Goal: Task Accomplishment & Management: Use online tool/utility

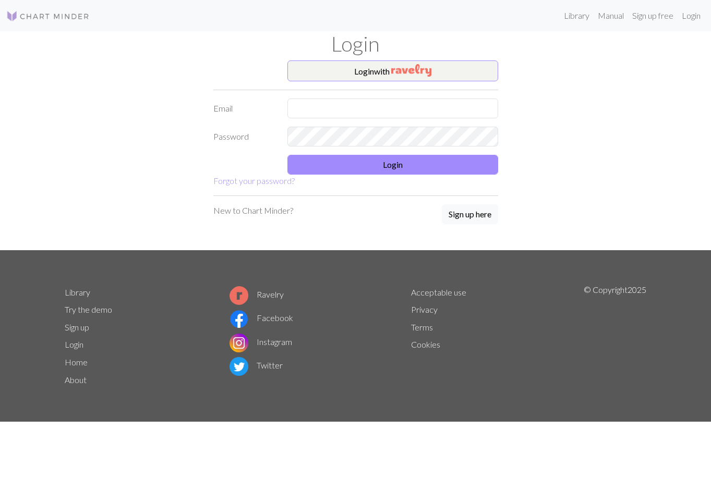
click at [413, 48] on h1 "Login" at bounding box center [355, 43] width 594 height 25
click at [410, 69] on img "button" at bounding box center [411, 70] width 40 height 13
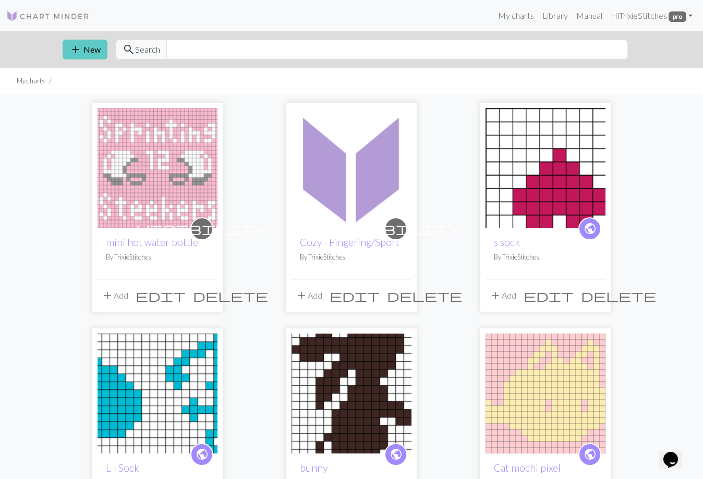
click at [83, 47] on button "add New" at bounding box center [85, 50] width 45 height 20
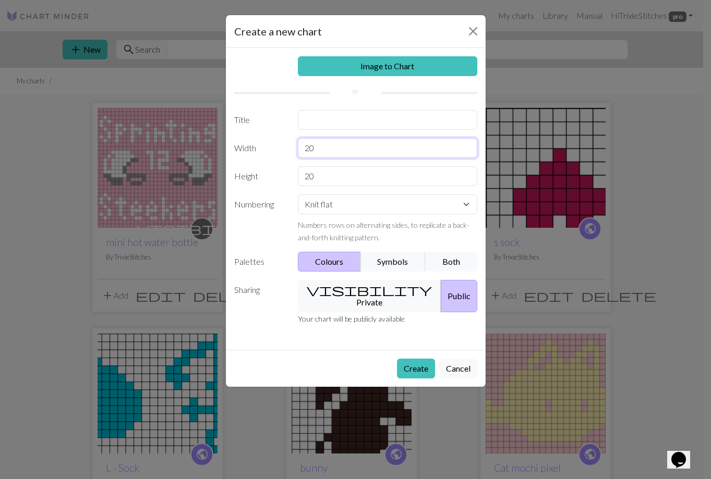
drag, startPoint x: 309, startPoint y: 148, endPoint x: 278, endPoint y: 150, distance: 31.3
click at [278, 150] on div "Width 20" at bounding box center [355, 148] width 255 height 20
type input "10"
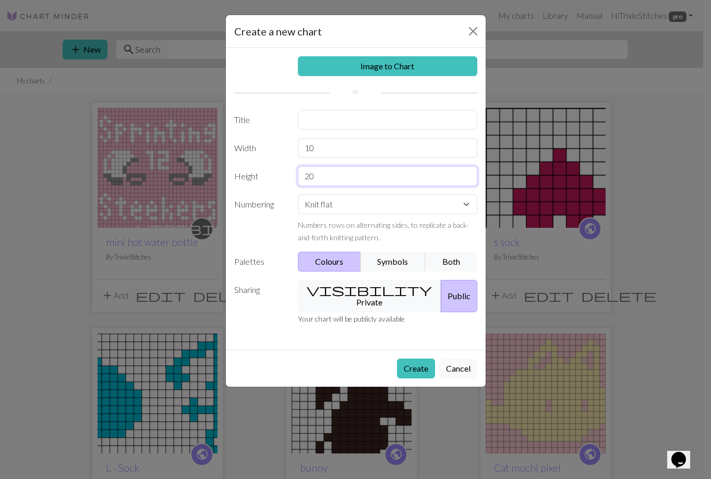
drag, startPoint x: 318, startPoint y: 178, endPoint x: 278, endPoint y: 178, distance: 39.6
click at [278, 178] on div "Height 20" at bounding box center [355, 176] width 255 height 20
type input "10"
click at [354, 298] on button "visibility Private" at bounding box center [369, 296] width 143 height 32
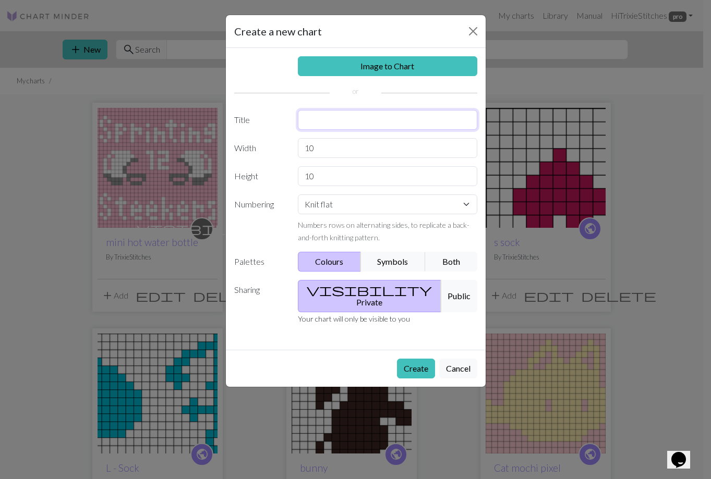
click at [320, 120] on input "text" at bounding box center [387, 120] width 179 height 20
type input "skull"
click at [397, 359] on button "Create" at bounding box center [416, 369] width 38 height 20
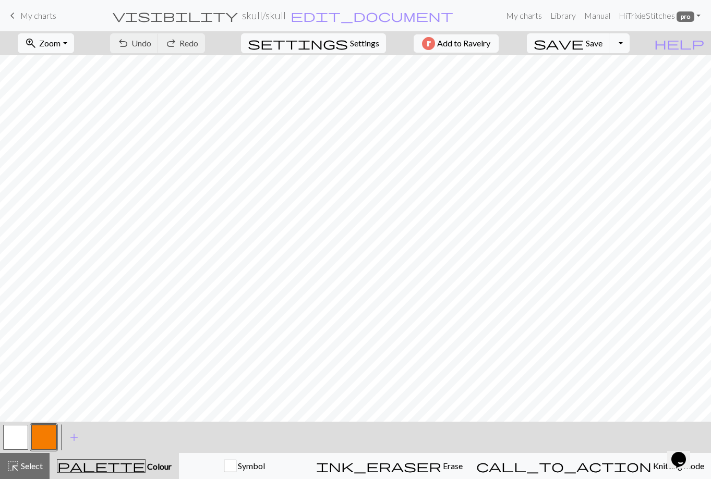
click at [49, 428] on button "button" at bounding box center [43, 437] width 25 height 25
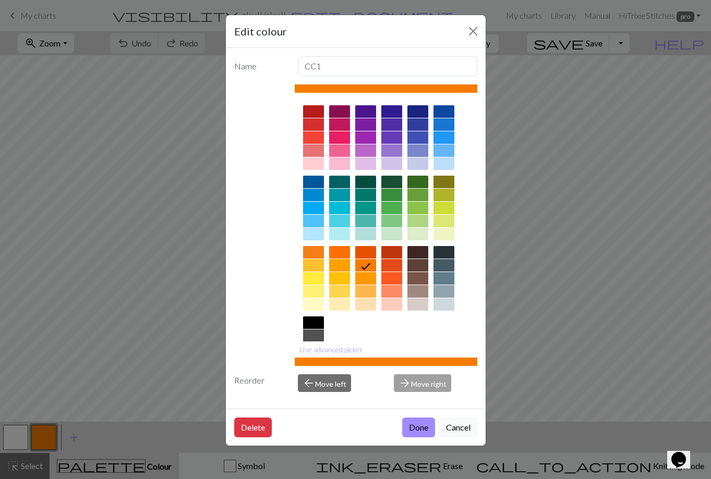
click at [310, 338] on div at bounding box center [313, 335] width 21 height 13
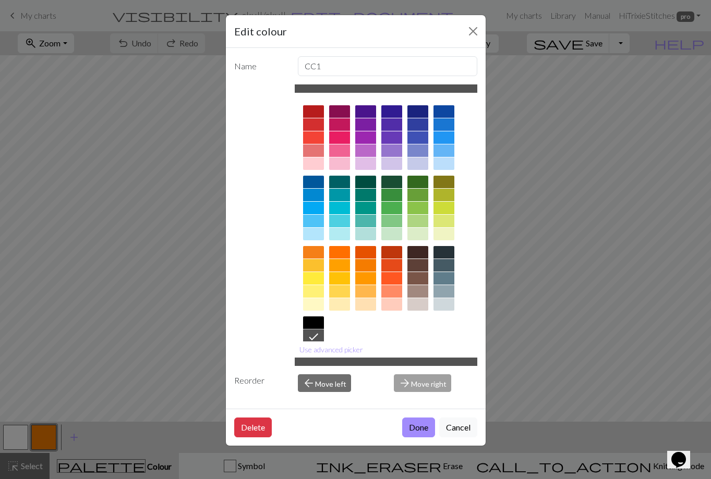
drag, startPoint x: 420, startPoint y: 428, endPoint x: 391, endPoint y: 428, distance: 29.2
click at [418, 428] on button "Done" at bounding box center [418, 428] width 33 height 20
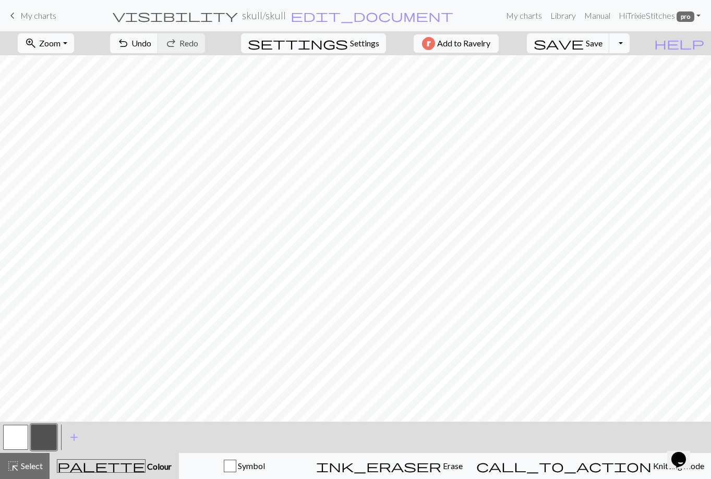
click at [5, 435] on button "button" at bounding box center [15, 437] width 25 height 25
click at [15, 436] on button "button" at bounding box center [15, 437] width 25 height 25
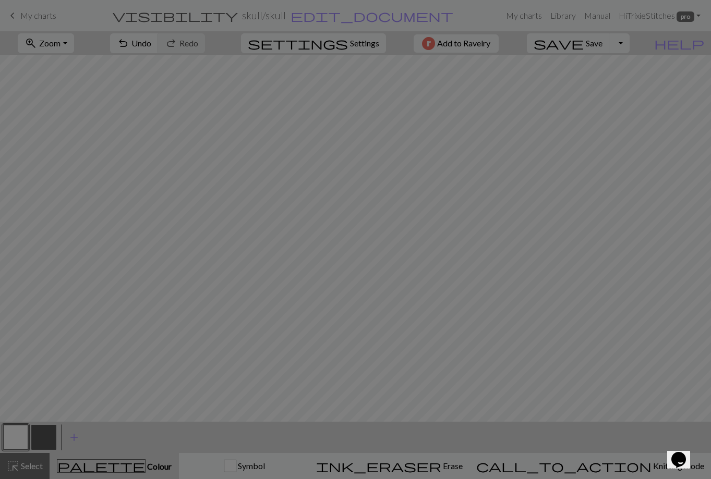
click at [15, 436] on div "Edit colour Name MC Use advanced picker Reorder arrow_back Move left arrow_forw…" at bounding box center [355, 239] width 711 height 479
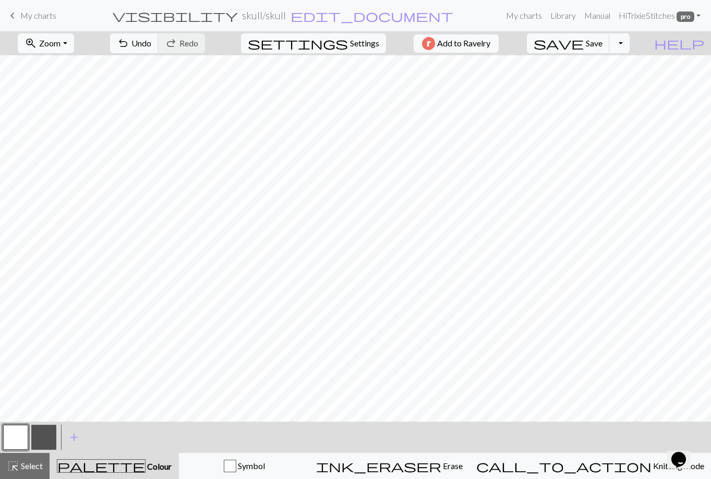
click at [15, 436] on button "button" at bounding box center [15, 437] width 25 height 25
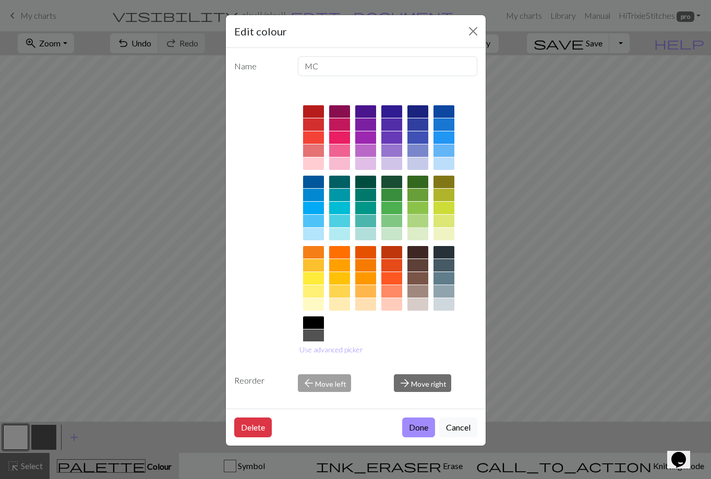
click at [418, 221] on div at bounding box center [417, 221] width 21 height 13
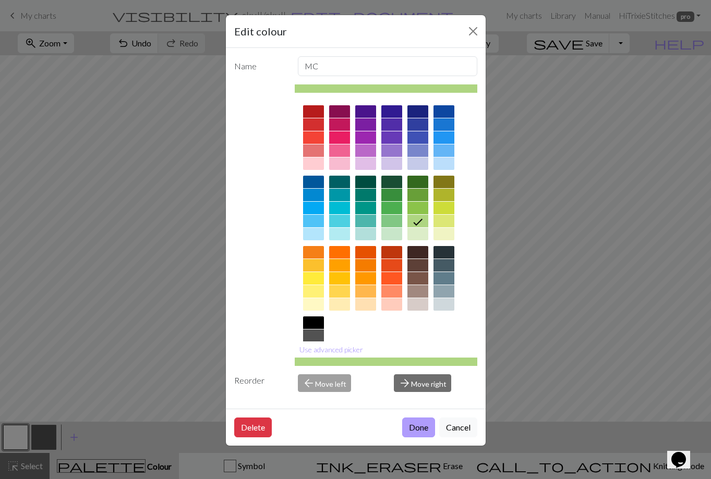
click at [418, 424] on button "Done" at bounding box center [418, 428] width 33 height 20
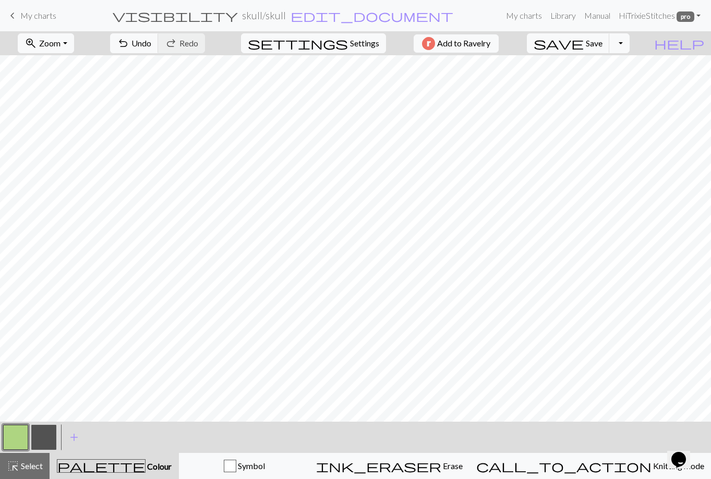
click at [41, 432] on button "button" at bounding box center [43, 437] width 25 height 25
click at [15, 436] on button "button" at bounding box center [15, 437] width 25 height 25
click at [43, 432] on button "button" at bounding box center [43, 437] width 25 height 25
click at [629, 43] on button "Toggle Dropdown" at bounding box center [619, 43] width 20 height 20
click at [18, 17] on span "keyboard_arrow_left" at bounding box center [12, 15] width 13 height 15
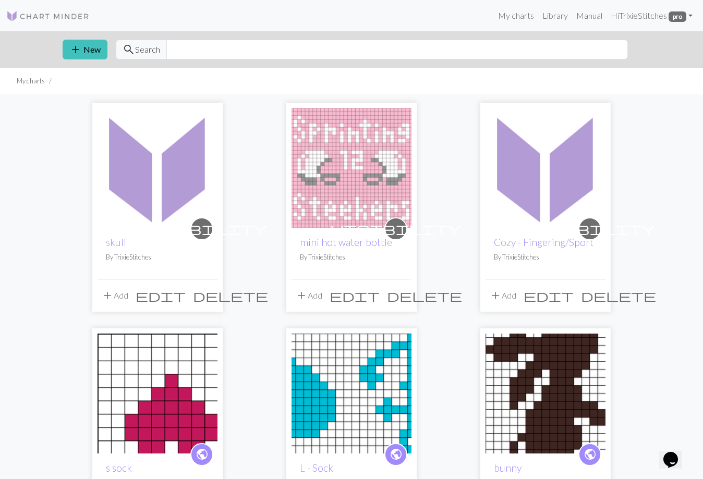
click at [209, 292] on span "delete" at bounding box center [230, 295] width 75 height 15
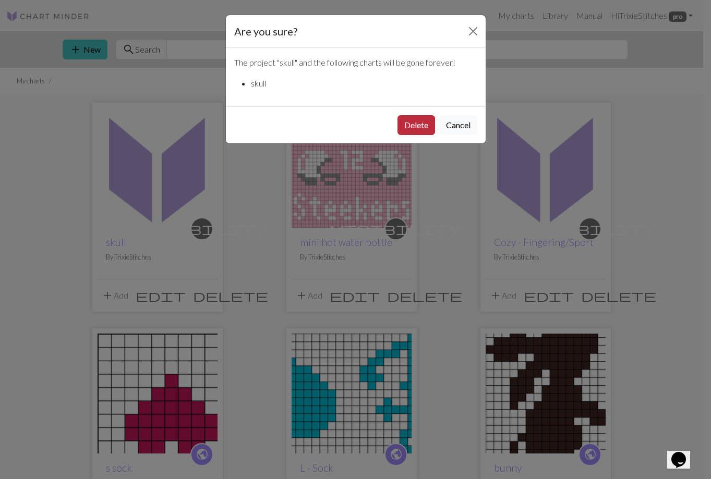
click at [422, 119] on button "Delete" at bounding box center [416, 125] width 38 height 20
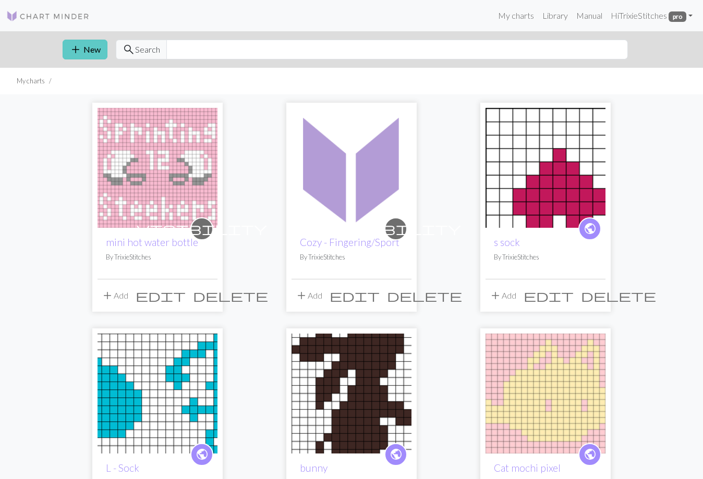
click at [76, 47] on span "add" at bounding box center [75, 49] width 13 height 15
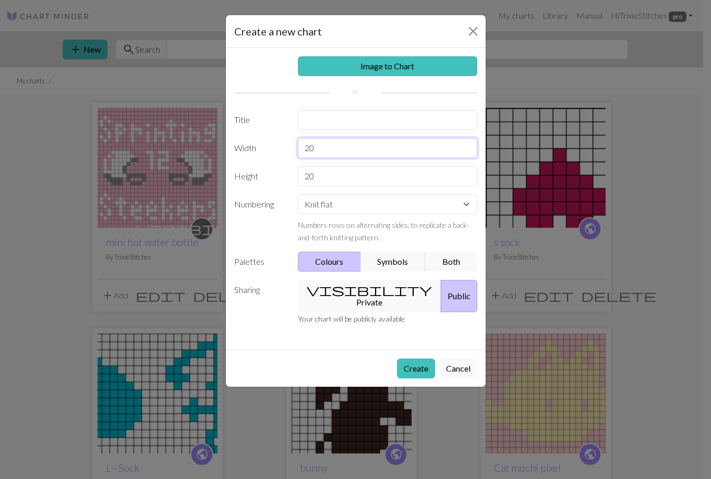
drag, startPoint x: 328, startPoint y: 148, endPoint x: 297, endPoint y: 148, distance: 31.3
click at [297, 148] on div "20" at bounding box center [387, 148] width 192 height 20
type input "8"
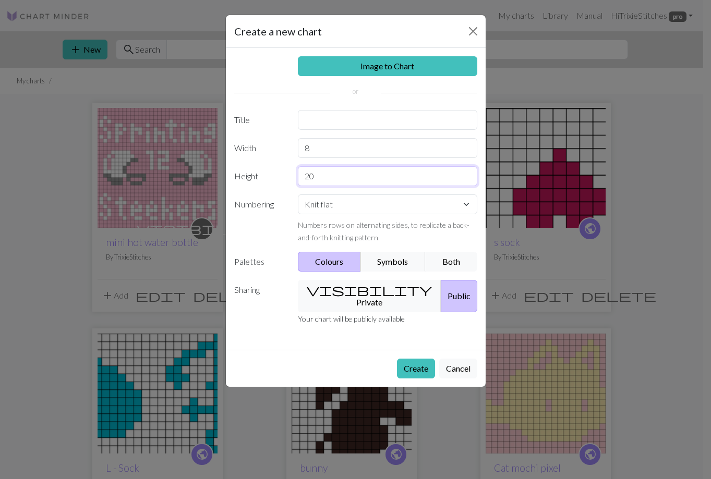
drag, startPoint x: 316, startPoint y: 174, endPoint x: 301, endPoint y: 177, distance: 15.4
click at [301, 177] on input "20" at bounding box center [387, 176] width 179 height 20
click at [317, 172] on input "20" at bounding box center [387, 176] width 179 height 20
drag, startPoint x: 317, startPoint y: 172, endPoint x: 292, endPoint y: 173, distance: 25.0
click at [292, 173] on div "20" at bounding box center [387, 176] width 192 height 20
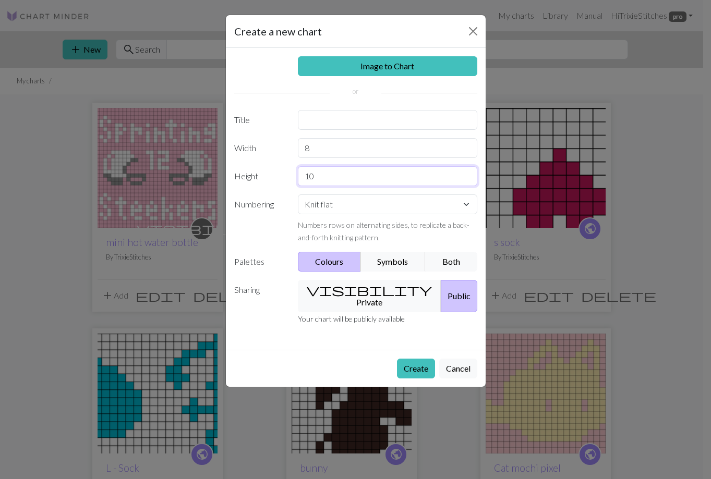
type input "10"
click at [325, 129] on input "text" at bounding box center [387, 120] width 179 height 20
type input "dot rework"
click at [383, 295] on button "visibility Private" at bounding box center [369, 296] width 143 height 32
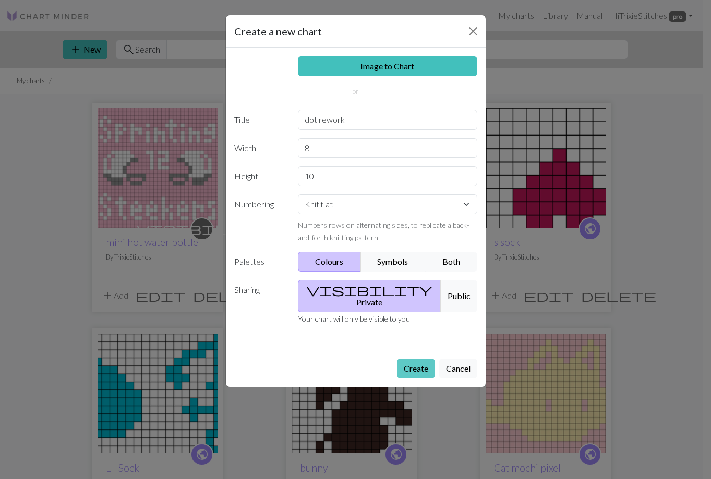
click at [423, 359] on button "Create" at bounding box center [416, 369] width 38 height 20
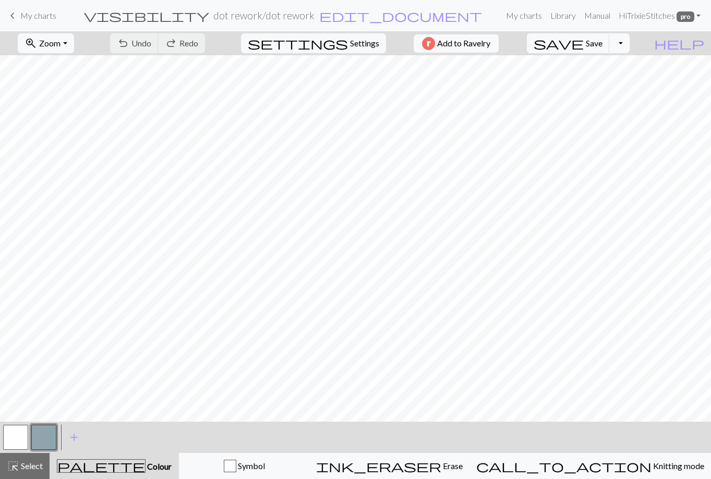
click at [17, 430] on button "button" at bounding box center [15, 437] width 25 height 25
click at [71, 436] on span "add" at bounding box center [74, 437] width 13 height 15
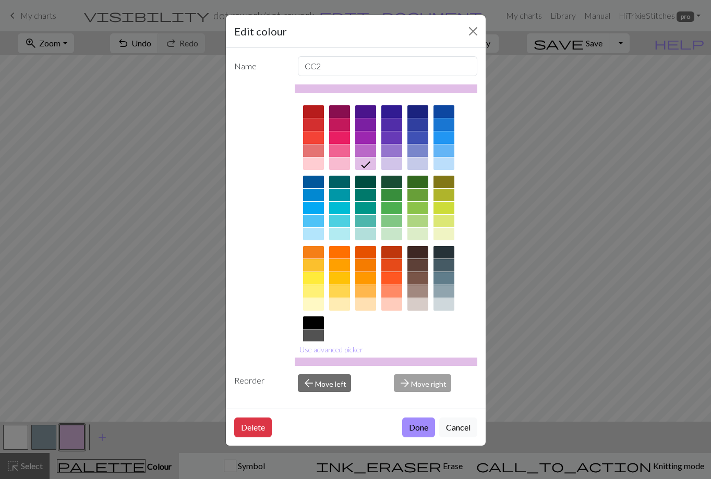
click at [418, 217] on div at bounding box center [417, 221] width 21 height 13
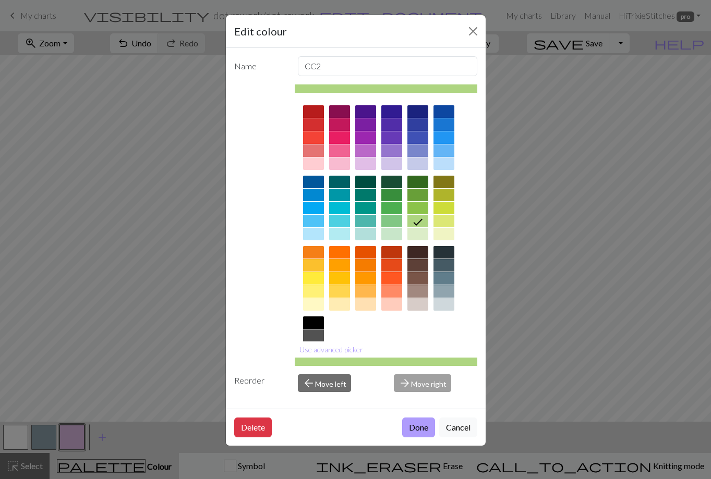
click at [409, 428] on button "Done" at bounding box center [418, 428] width 33 height 20
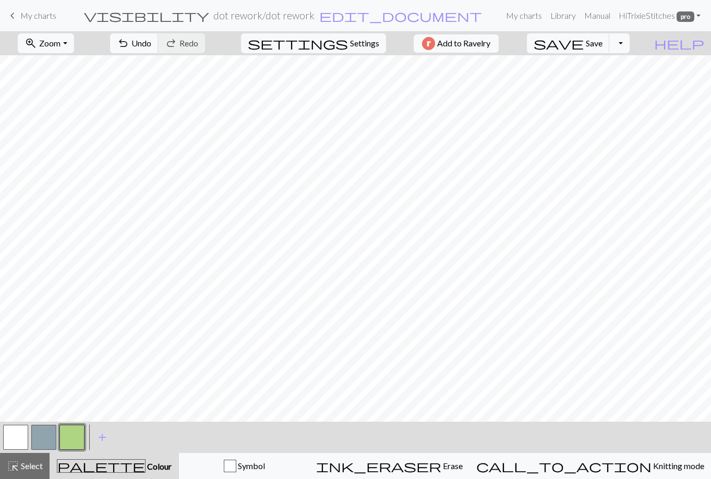
click at [45, 436] on button "button" at bounding box center [43, 437] width 25 height 25
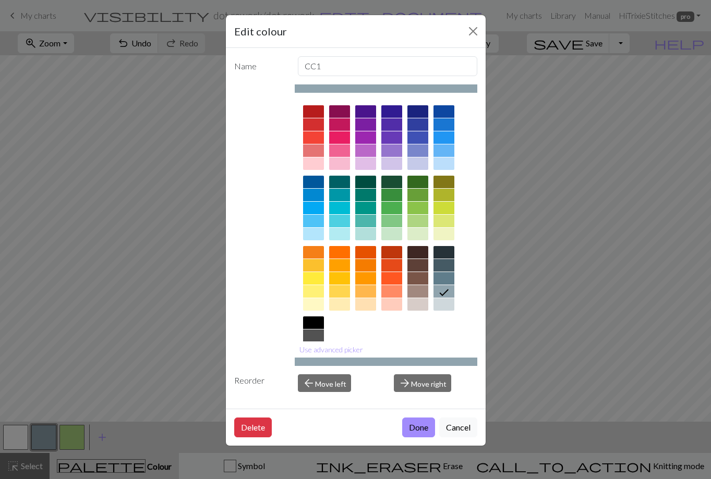
click at [316, 336] on div at bounding box center [313, 335] width 21 height 13
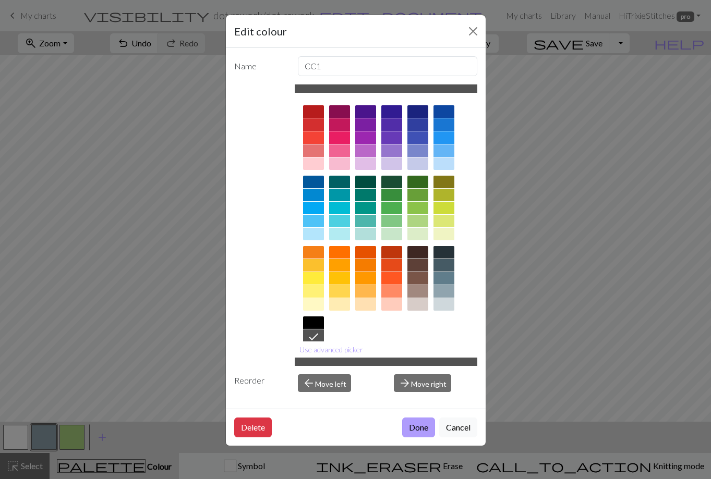
click at [415, 426] on button "Done" at bounding box center [418, 428] width 33 height 20
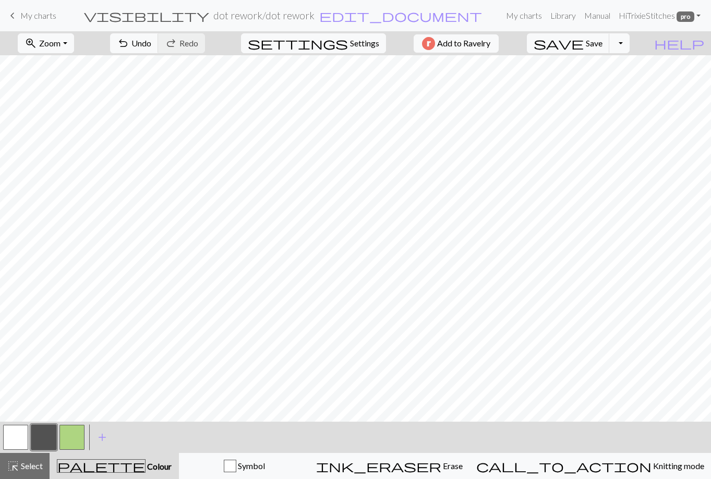
click at [41, 432] on button "button" at bounding box center [43, 437] width 25 height 25
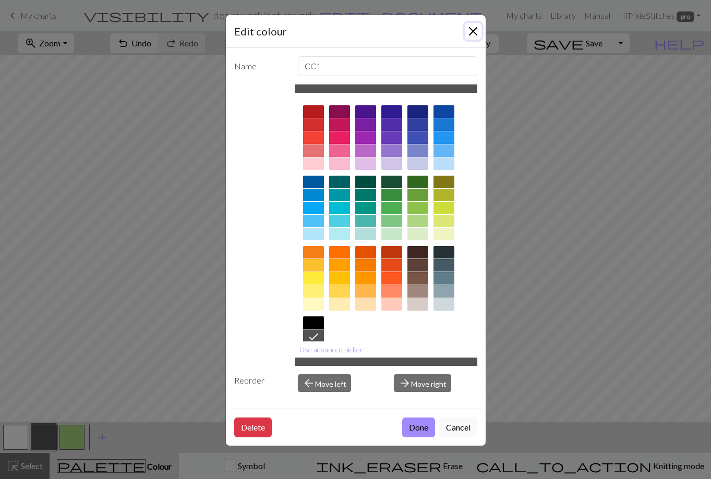
drag, startPoint x: 471, startPoint y: 28, endPoint x: 420, endPoint y: 54, distance: 57.4
click at [471, 29] on button "Close" at bounding box center [472, 31] width 17 height 17
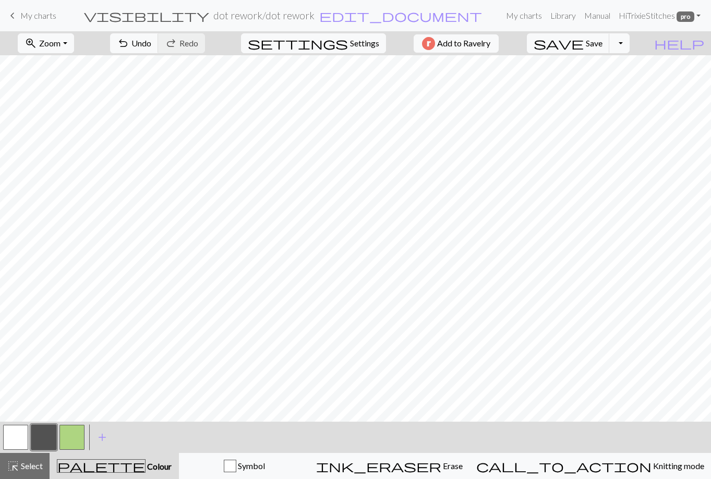
click at [75, 434] on button "button" at bounding box center [71, 437] width 25 height 25
click at [49, 436] on button "button" at bounding box center [43, 437] width 25 height 25
click at [69, 434] on button "button" at bounding box center [71, 437] width 25 height 25
click at [39, 430] on button "button" at bounding box center [43, 437] width 25 height 25
click at [70, 435] on button "button" at bounding box center [71, 437] width 25 height 25
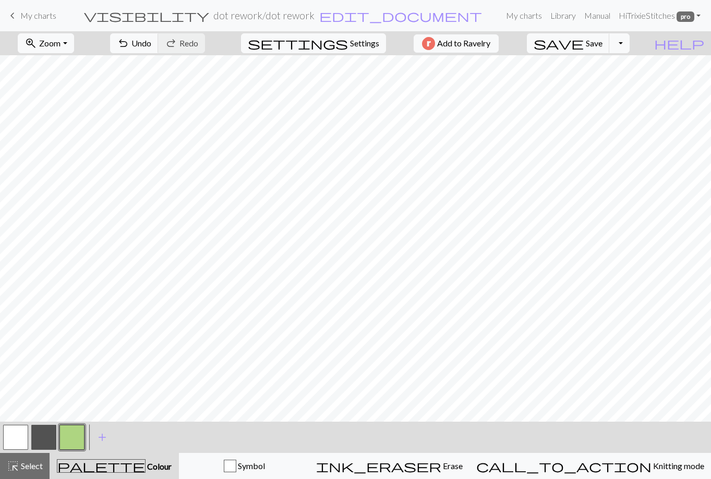
click at [47, 428] on button "button" at bounding box center [43, 437] width 25 height 25
click at [351, 38] on span "Settings" at bounding box center [364, 43] width 29 height 13
select select "aran"
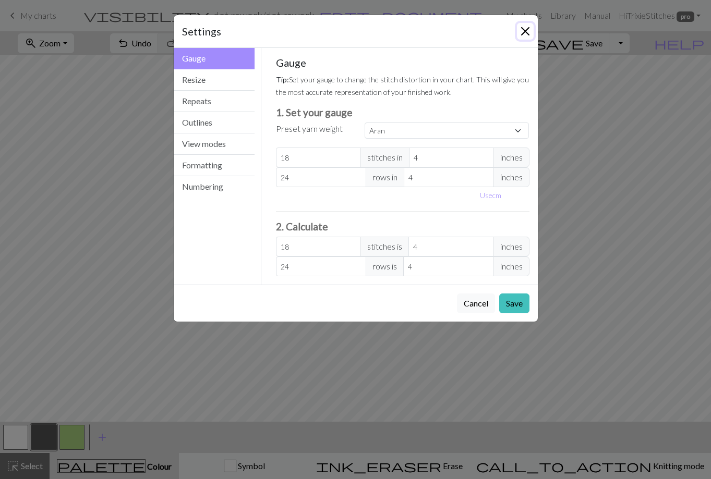
click at [524, 32] on button "Close" at bounding box center [525, 31] width 17 height 17
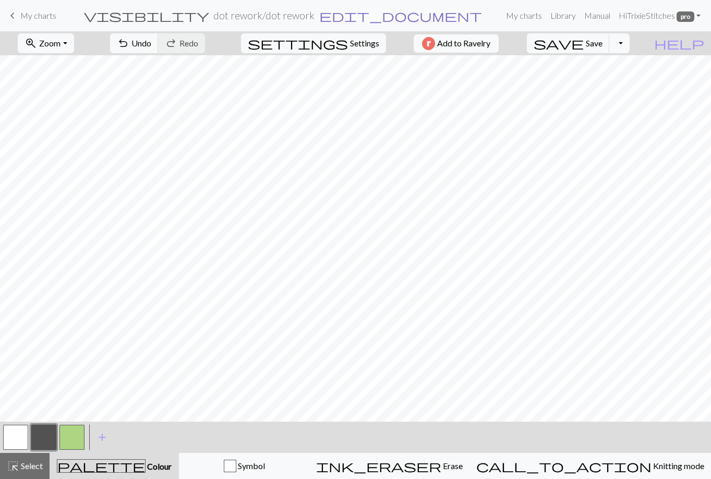
click at [347, 16] on span "edit_document" at bounding box center [400, 15] width 163 height 15
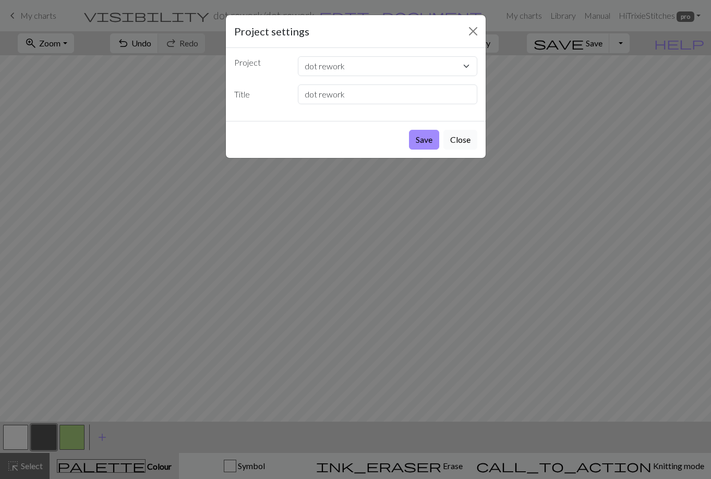
click at [465, 139] on button "Close" at bounding box center [460, 140] width 34 height 20
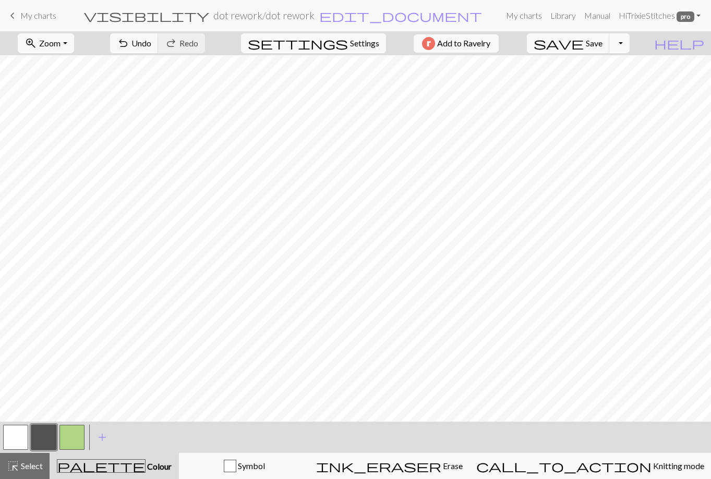
click at [30, 15] on span "My charts" at bounding box center [38, 15] width 36 height 10
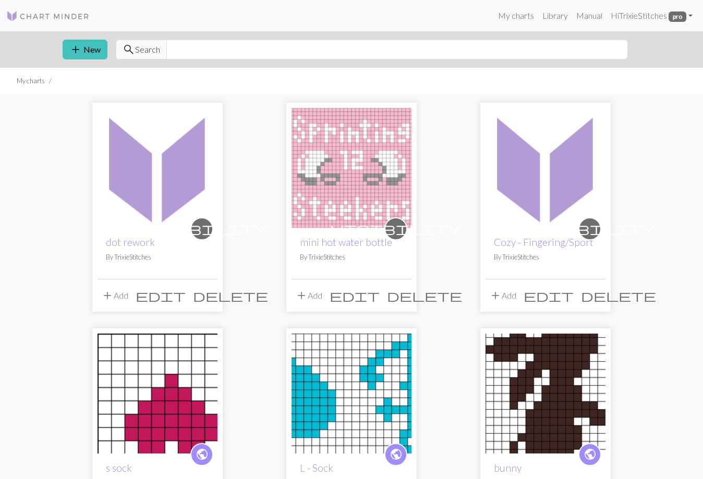
click at [209, 296] on span "delete" at bounding box center [230, 295] width 75 height 15
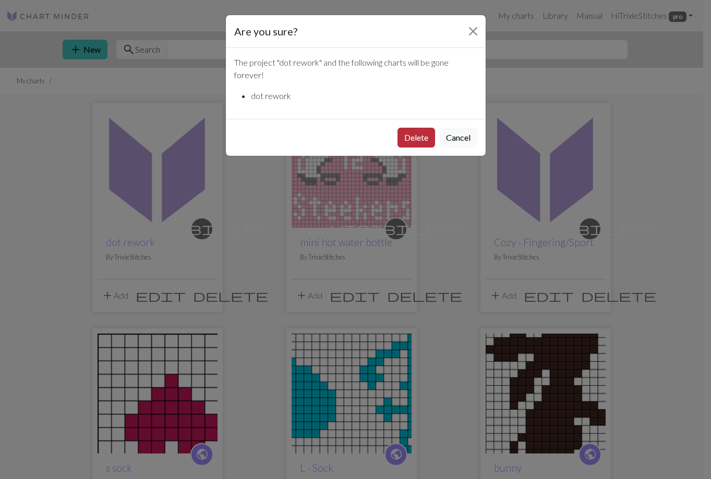
click at [419, 139] on button "Delete" at bounding box center [416, 138] width 38 height 20
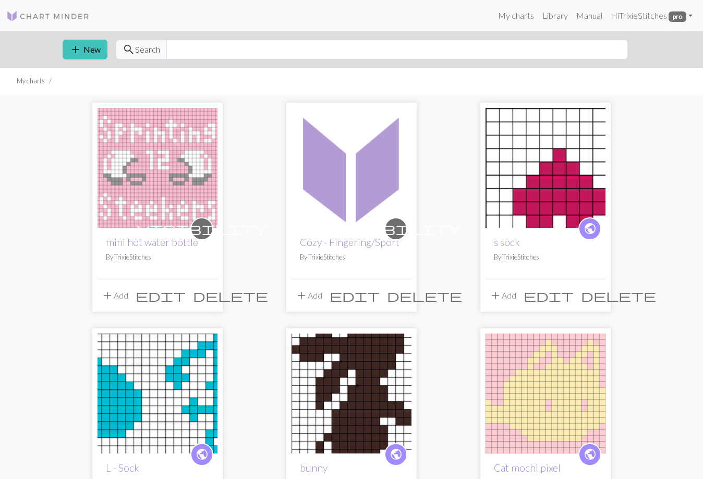
click at [347, 173] on img at bounding box center [351, 168] width 120 height 120
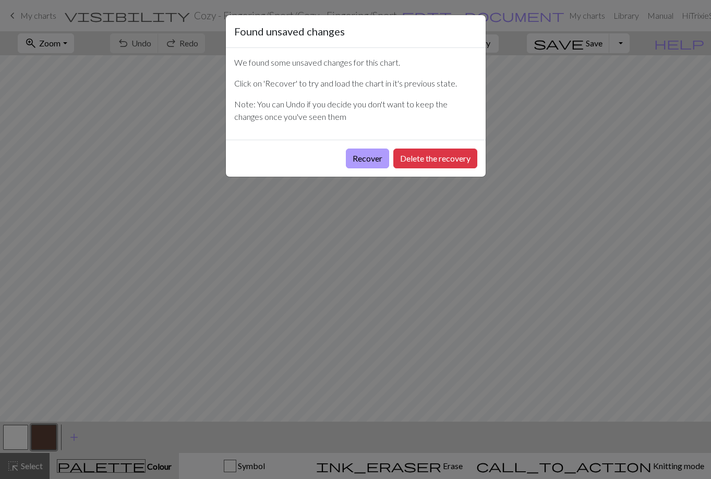
click at [375, 158] on button "Recover" at bounding box center [367, 159] width 43 height 20
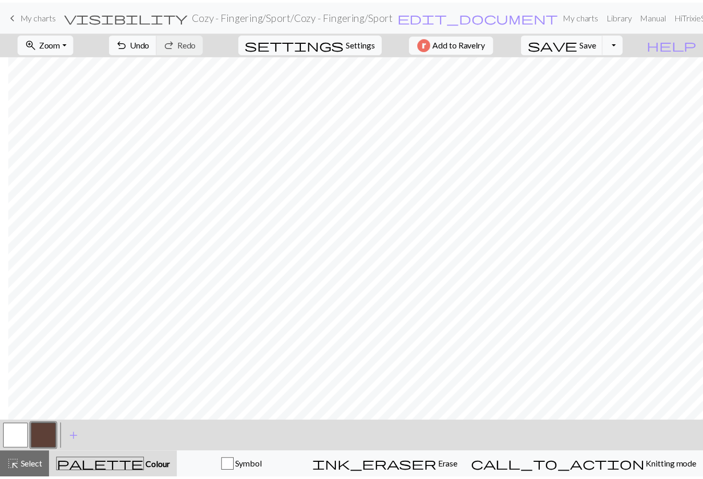
scroll to position [0, 185]
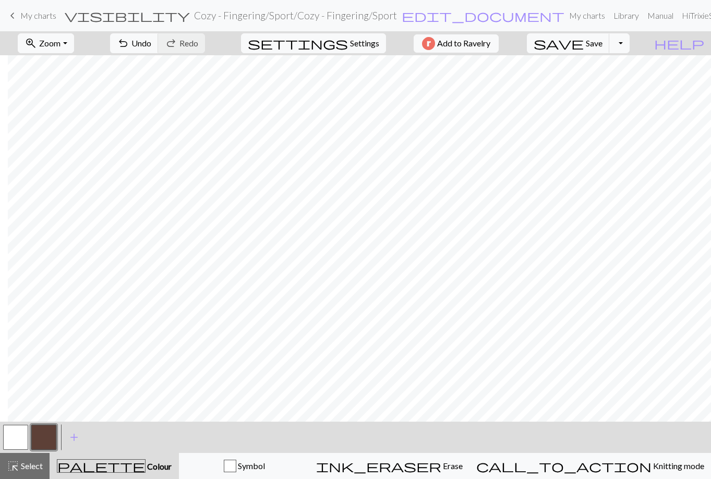
click at [14, 16] on span "keyboard_arrow_left" at bounding box center [12, 15] width 13 height 15
click at [583, 44] on span "save" at bounding box center [558, 43] width 50 height 15
click at [27, 14] on div "Chart saved" at bounding box center [355, 20] width 711 height 41
click at [9, 16] on span "keyboard_arrow_left" at bounding box center [12, 15] width 13 height 15
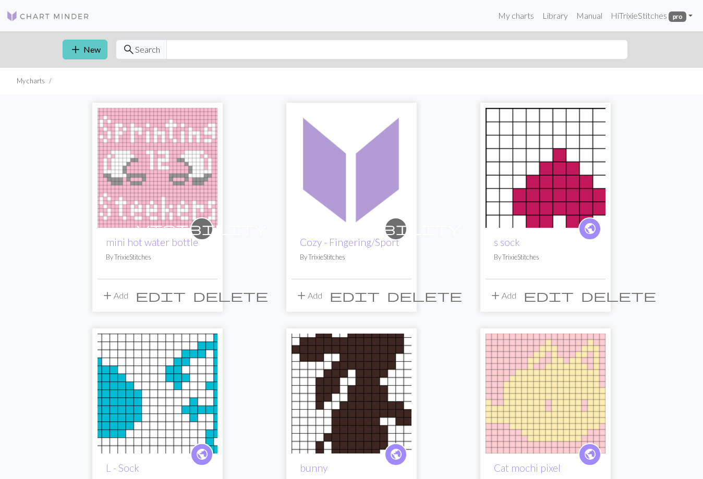
click at [75, 48] on span "add" at bounding box center [75, 49] width 13 height 15
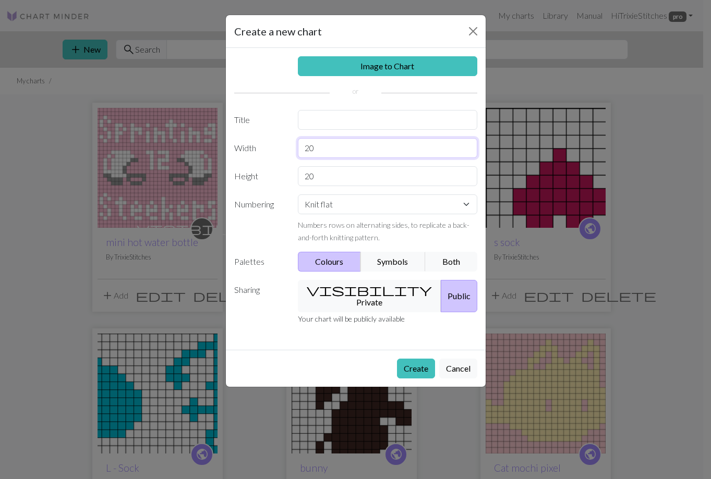
drag, startPoint x: 299, startPoint y: 150, endPoint x: 291, endPoint y: 150, distance: 7.8
click at [291, 150] on div "20" at bounding box center [387, 148] width 192 height 20
type input "16"
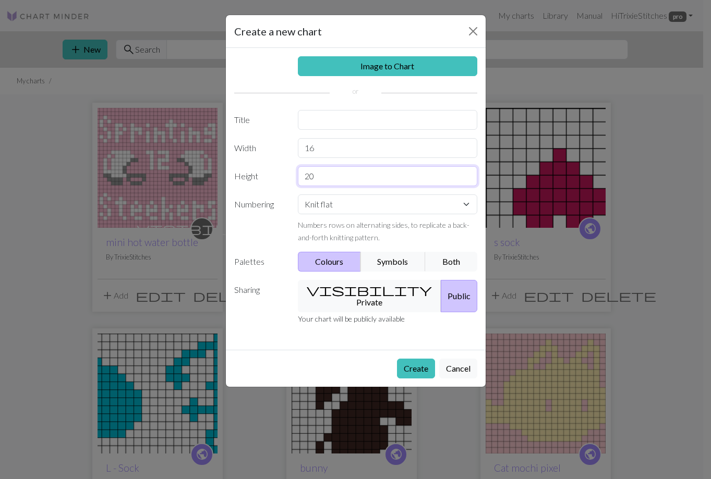
click at [288, 173] on div "Height 20" at bounding box center [355, 176] width 255 height 20
type input "10"
click at [336, 120] on input "text" at bounding box center [387, 120] width 179 height 20
type input "double dot"
click at [378, 289] on button "visibility Private" at bounding box center [369, 296] width 143 height 32
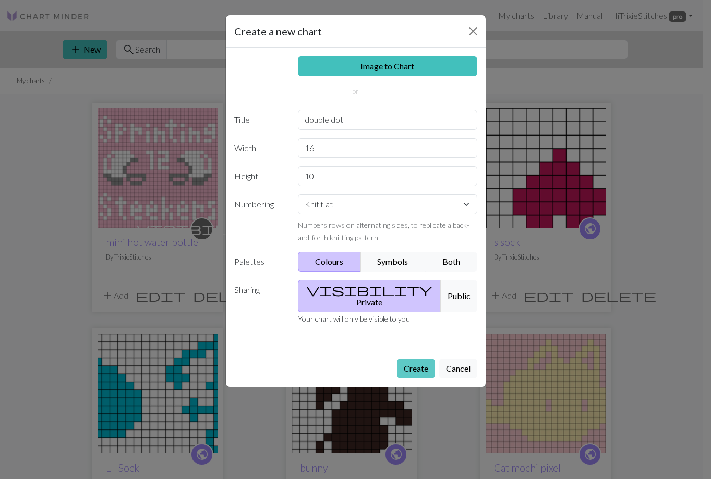
click at [418, 359] on button "Create" at bounding box center [416, 369] width 38 height 20
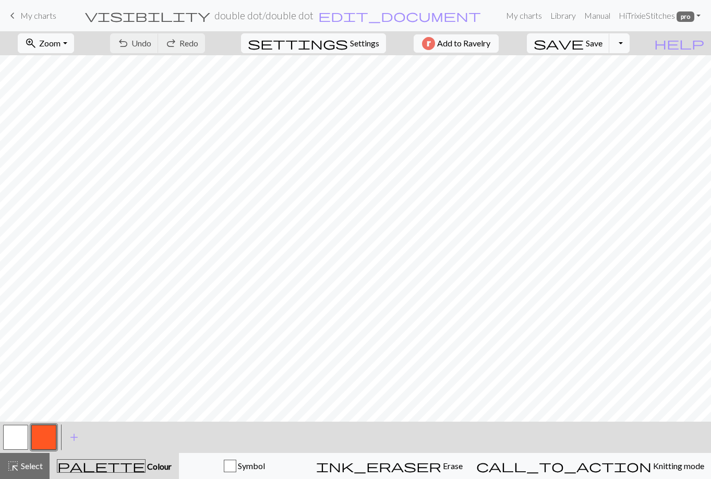
click at [36, 435] on button "button" at bounding box center [43, 437] width 25 height 25
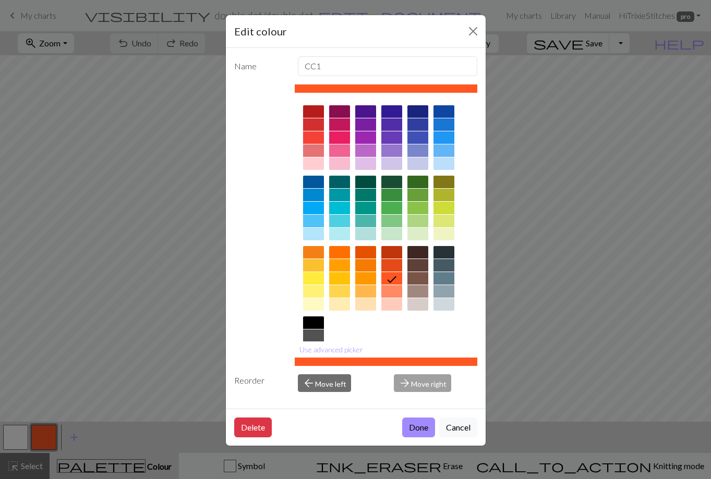
click at [322, 336] on div at bounding box center [313, 335] width 21 height 13
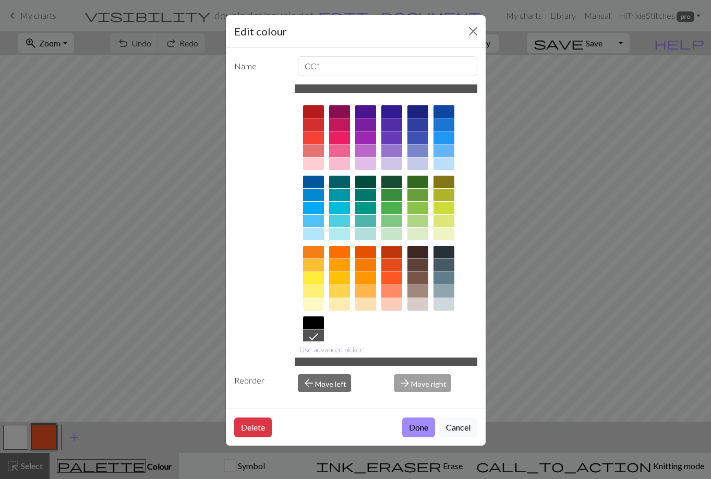
click at [71, 437] on div "Edit colour Name CC1 Use advanced picker Reorder arrow_back Move left arrow_for…" at bounding box center [355, 239] width 711 height 479
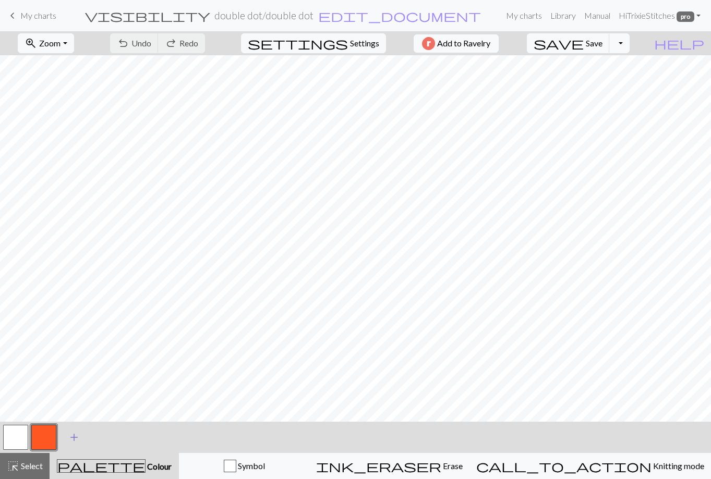
click at [72, 437] on span "add" at bounding box center [74, 437] width 13 height 15
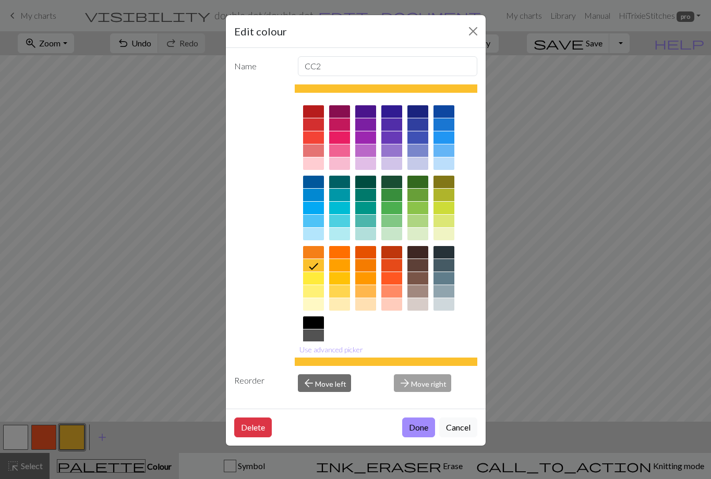
click at [418, 217] on div at bounding box center [417, 221] width 21 height 13
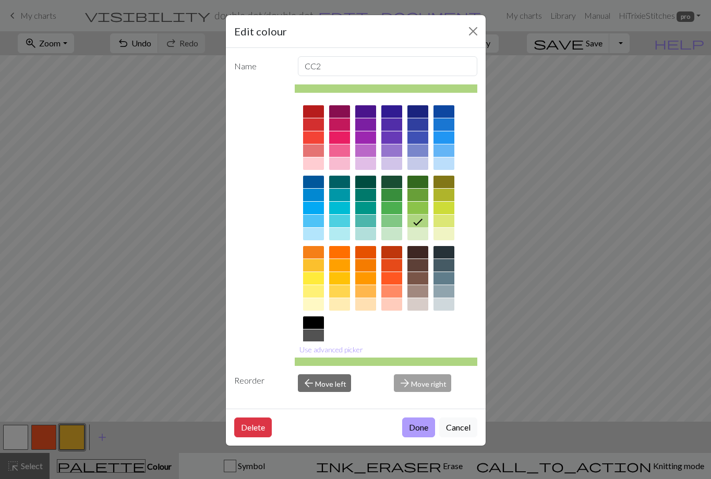
click at [410, 423] on button "Done" at bounding box center [418, 428] width 33 height 20
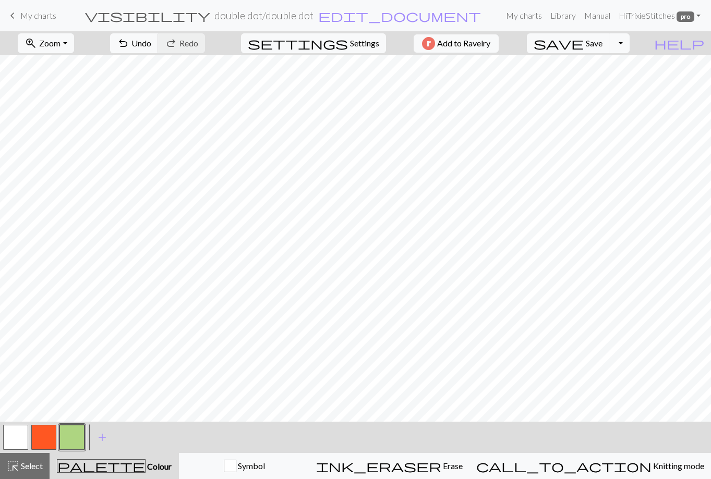
click at [39, 433] on button "button" at bounding box center [43, 437] width 25 height 25
click at [41, 435] on button "button" at bounding box center [43, 437] width 25 height 25
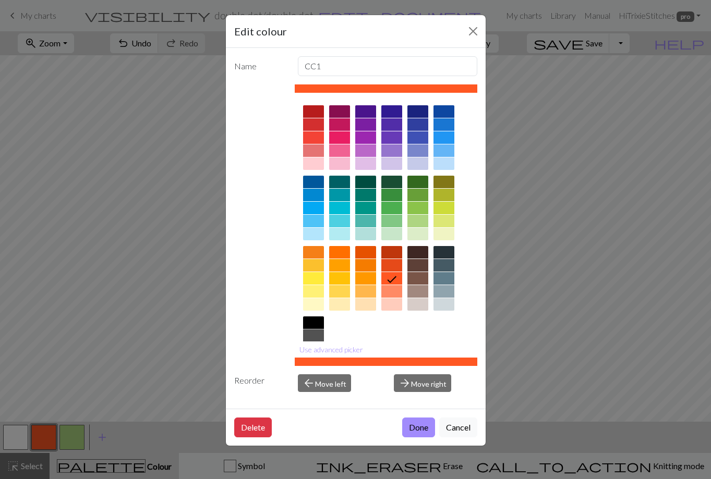
click at [316, 336] on div at bounding box center [313, 335] width 21 height 13
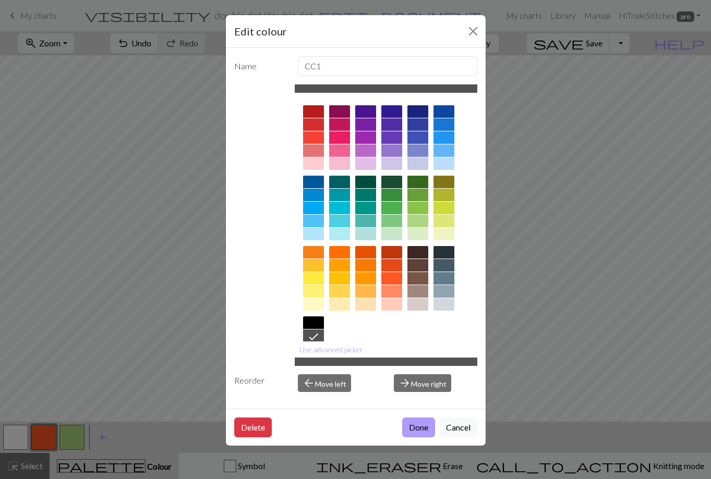
click at [413, 428] on button "Done" at bounding box center [418, 428] width 33 height 20
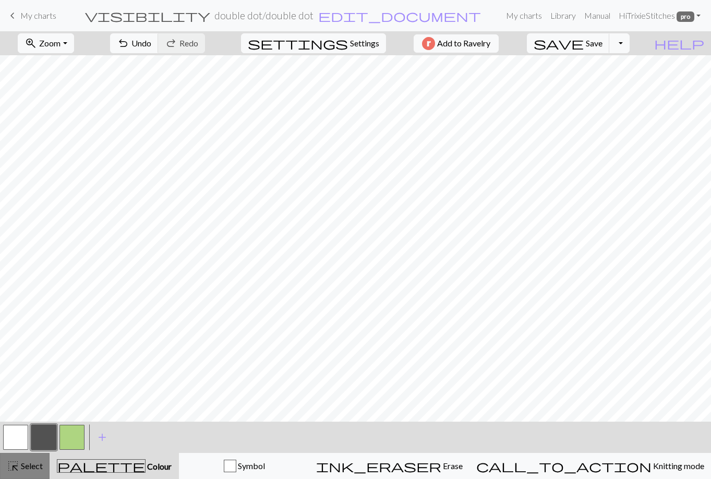
click at [34, 464] on span "Select" at bounding box center [30, 466] width 23 height 10
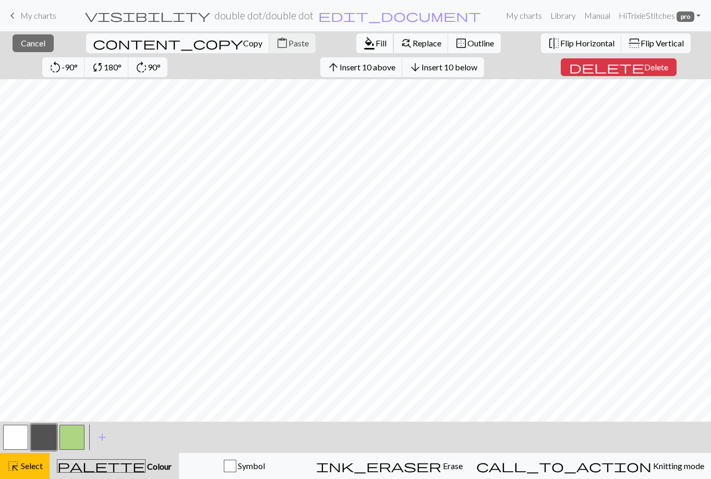
click at [375, 41] on span "Fill" at bounding box center [380, 43] width 11 height 10
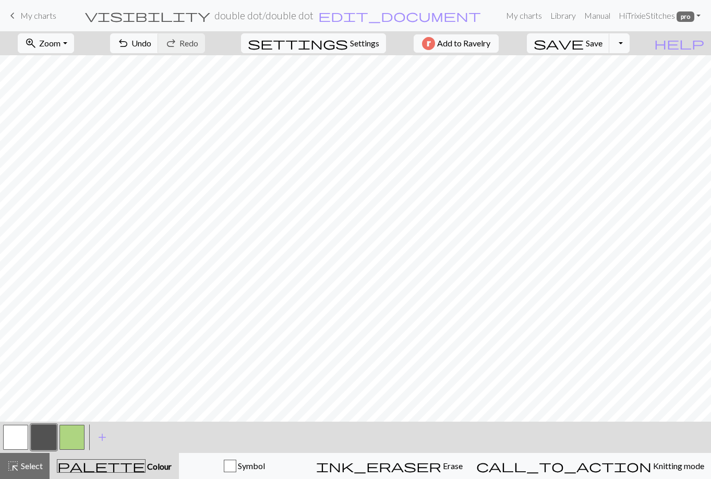
click at [68, 435] on button "button" at bounding box center [71, 437] width 25 height 25
click at [129, 39] on span "undo" at bounding box center [123, 43] width 13 height 15
click at [129, 41] on span "undo" at bounding box center [123, 43] width 13 height 15
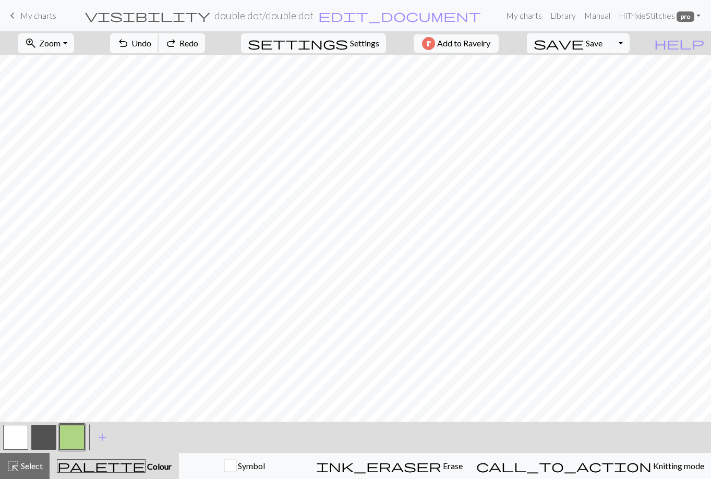
click at [129, 41] on span "undo" at bounding box center [123, 43] width 13 height 15
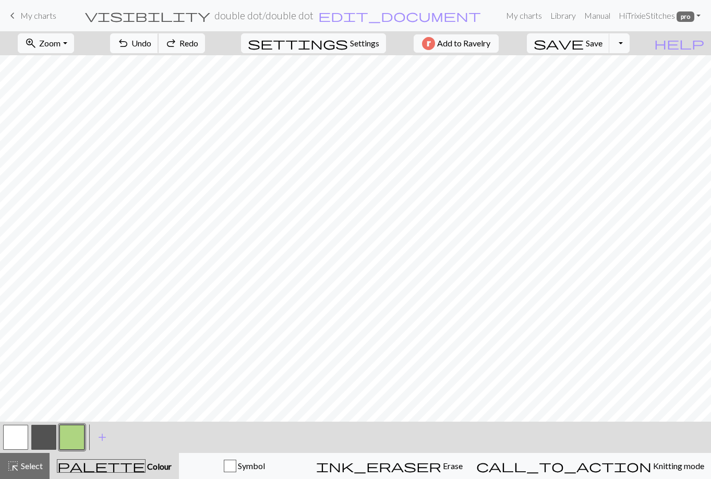
click at [129, 41] on span "undo" at bounding box center [123, 43] width 13 height 15
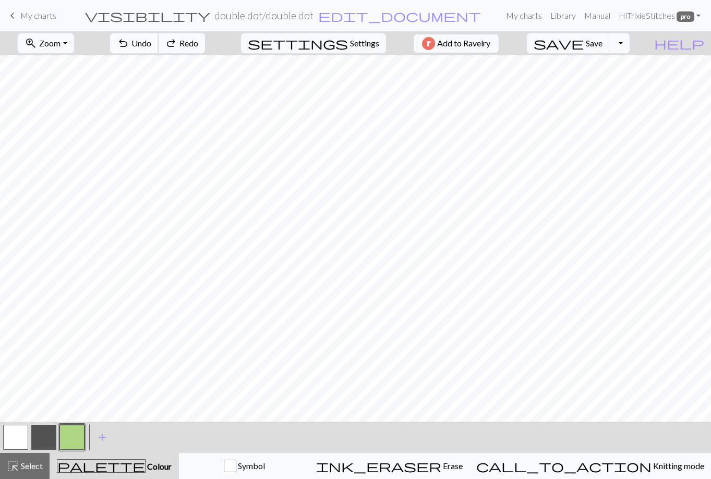
click at [129, 41] on span "undo" at bounding box center [123, 43] width 13 height 15
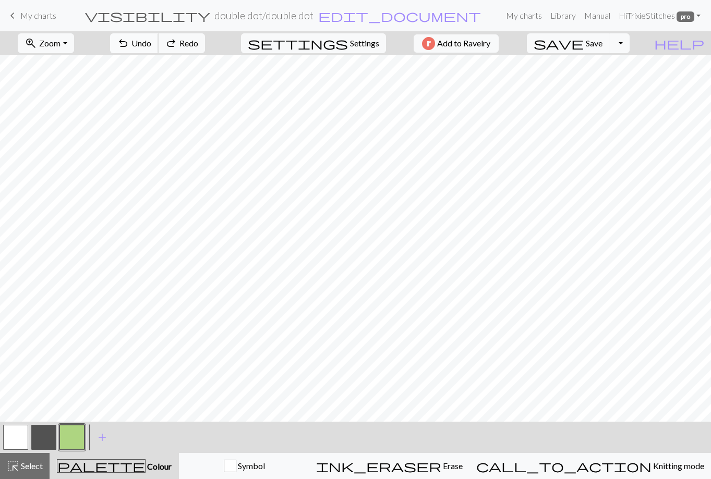
click at [129, 41] on span "undo" at bounding box center [123, 43] width 13 height 15
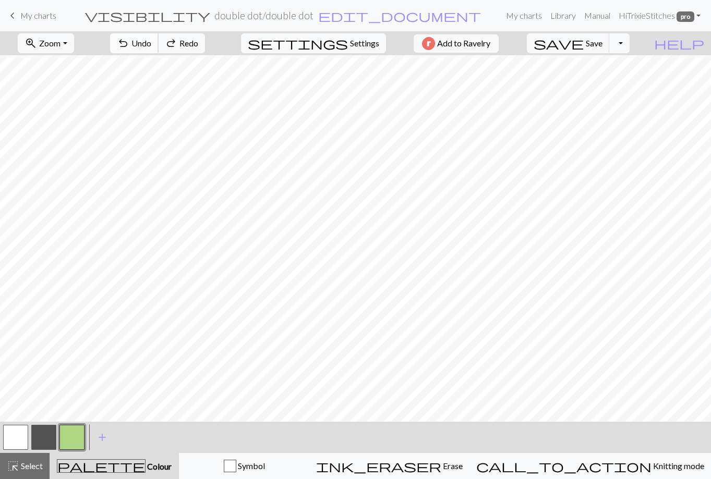
click at [129, 41] on span "undo" at bounding box center [123, 43] width 13 height 15
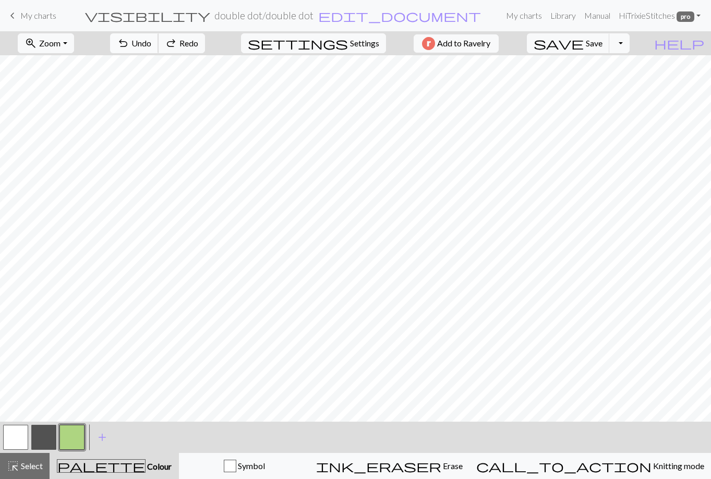
click at [129, 41] on span "undo" at bounding box center [123, 43] width 13 height 15
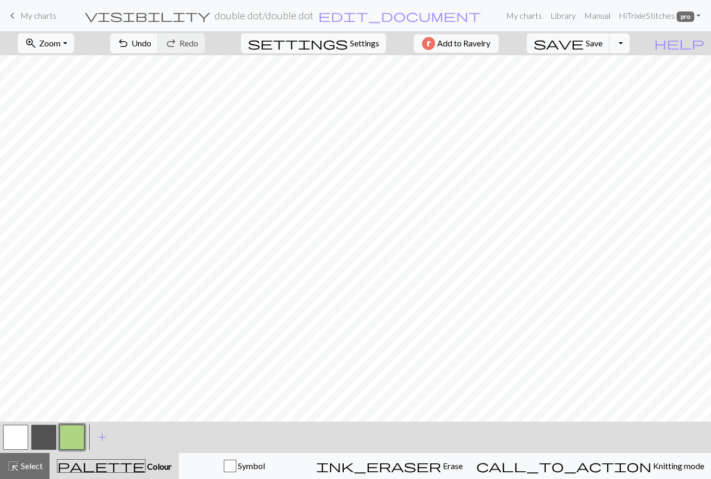
click at [42, 434] on button "button" at bounding box center [43, 437] width 25 height 25
drag, startPoint x: 75, startPoint y: 432, endPoint x: 85, endPoint y: 424, distance: 13.4
click at [75, 432] on button "button" at bounding box center [71, 437] width 25 height 25
drag, startPoint x: 39, startPoint y: 438, endPoint x: 42, endPoint y: 422, distance: 16.9
click at [39, 436] on button "button" at bounding box center [43, 437] width 25 height 25
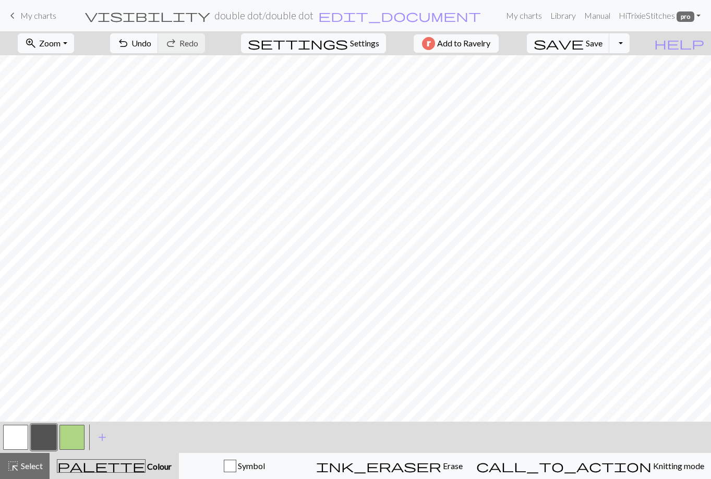
click at [68, 435] on button "button" at bounding box center [71, 437] width 25 height 25
drag, startPoint x: 42, startPoint y: 436, endPoint x: 50, endPoint y: 424, distance: 13.9
click at [43, 433] on button "button" at bounding box center [43, 437] width 25 height 25
click at [37, 433] on button "button" at bounding box center [43, 437] width 25 height 25
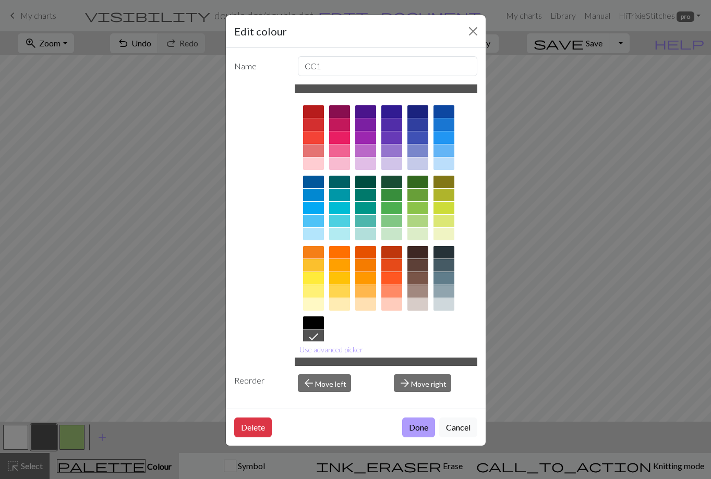
click at [418, 432] on button "Done" at bounding box center [418, 428] width 33 height 20
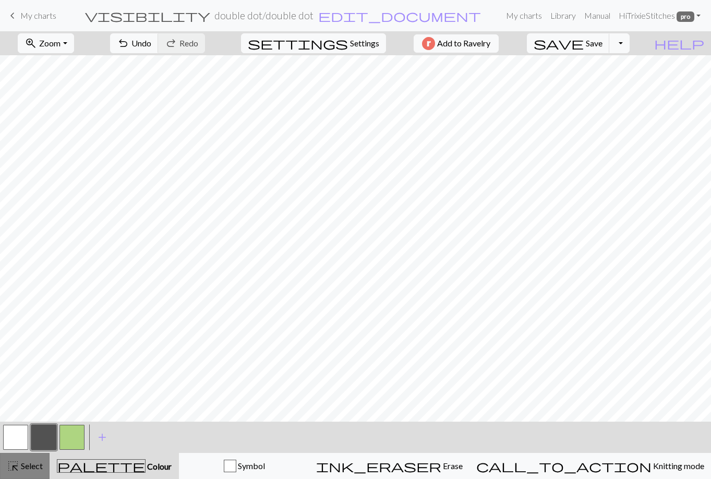
click at [19, 468] on span "highlight_alt" at bounding box center [13, 466] width 13 height 15
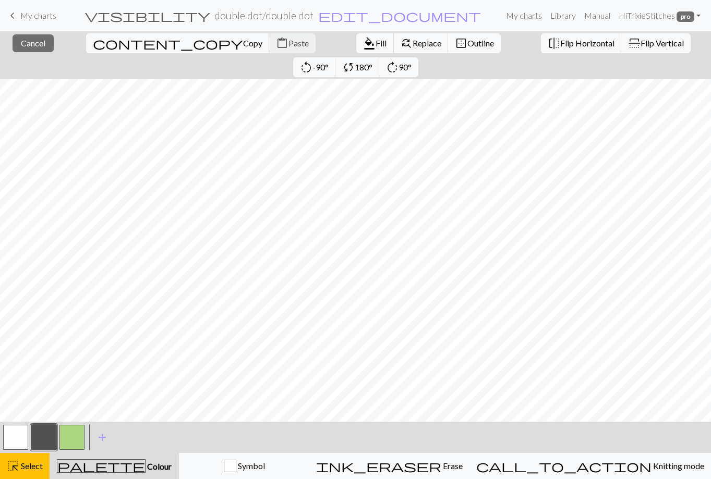
click at [363, 41] on span "format_color_fill" at bounding box center [369, 43] width 13 height 15
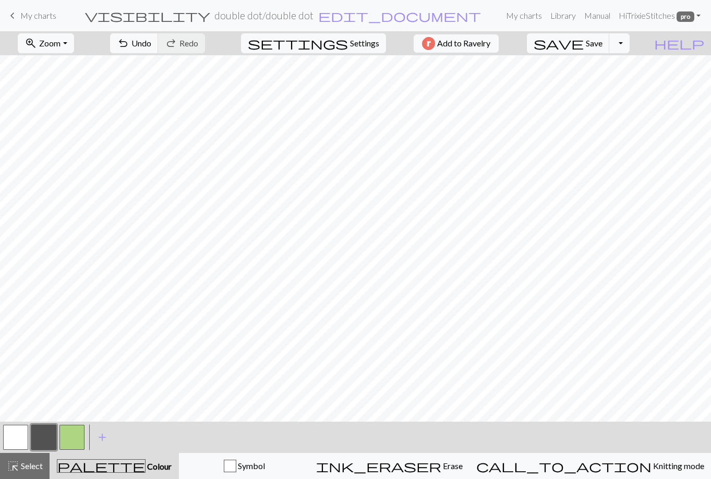
click at [71, 434] on button "button" at bounding box center [71, 437] width 25 height 25
click at [44, 427] on button "button" at bounding box center [43, 437] width 25 height 25
click at [77, 434] on button "button" at bounding box center [71, 437] width 25 height 25
drag, startPoint x: 41, startPoint y: 435, endPoint x: 50, endPoint y: 431, distance: 9.8
click at [41, 435] on button "button" at bounding box center [43, 437] width 25 height 25
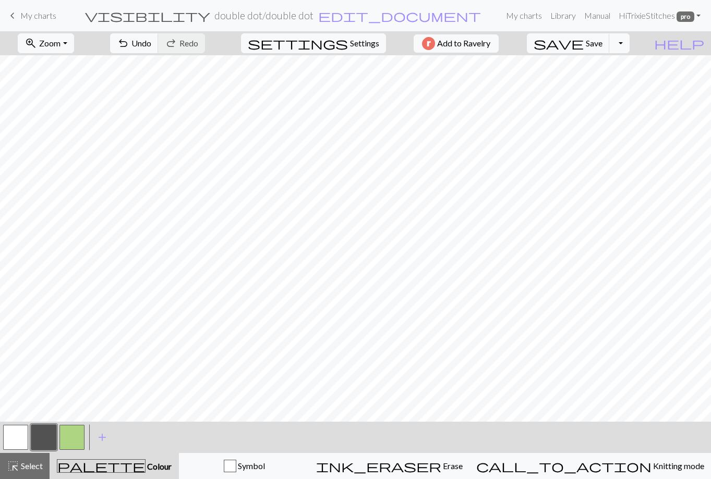
click at [67, 433] on button "button" at bounding box center [71, 437] width 25 height 25
drag, startPoint x: 40, startPoint y: 435, endPoint x: 53, endPoint y: 426, distance: 15.0
click at [40, 435] on button "button" at bounding box center [43, 437] width 25 height 25
click at [67, 432] on button "button" at bounding box center [71, 437] width 25 height 25
drag, startPoint x: 85, startPoint y: 424, endPoint x: 179, endPoint y: 42, distance: 393.5
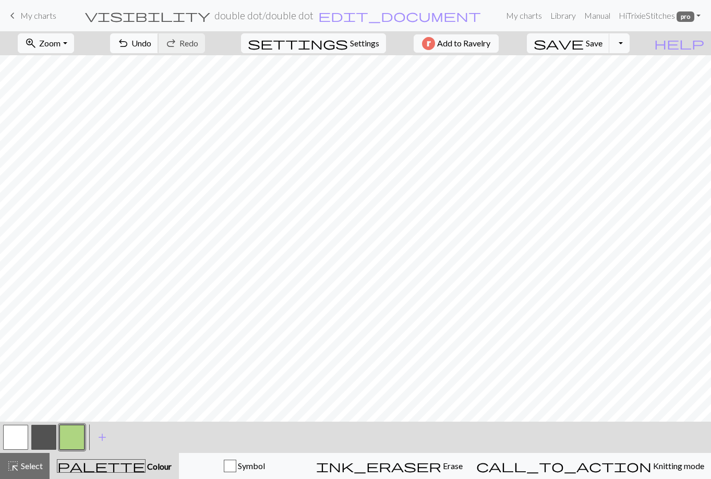
click at [151, 42] on span "Undo" at bounding box center [141, 43] width 20 height 10
click at [151, 41] on span "Undo" at bounding box center [141, 43] width 20 height 10
click at [49, 428] on button "button" at bounding box center [43, 437] width 25 height 25
click at [129, 45] on span "undo" at bounding box center [123, 43] width 13 height 15
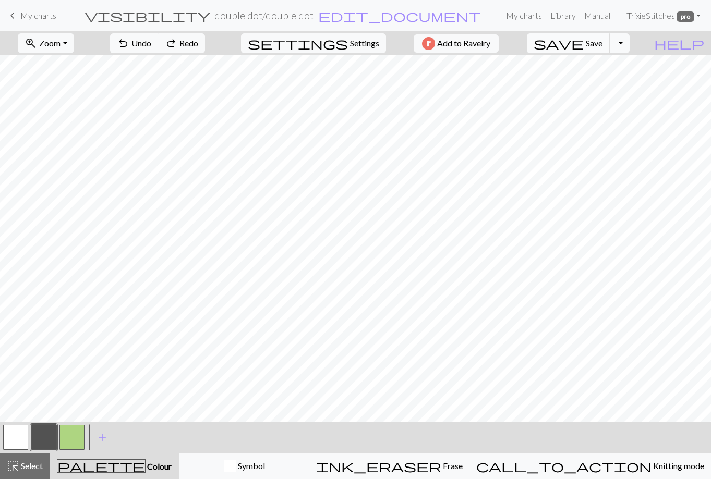
click at [602, 44] on span "Save" at bounding box center [593, 43] width 17 height 10
click at [15, 14] on div "Chart saved" at bounding box center [355, 20] width 711 height 41
click at [38, 15] on div "Chart saved" at bounding box center [355, 20] width 711 height 41
click at [14, 17] on span "keyboard_arrow_left" at bounding box center [12, 15] width 13 height 15
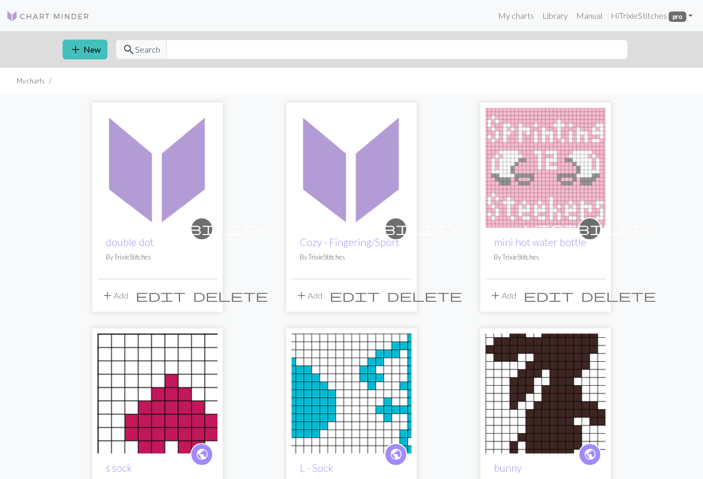
click at [211, 232] on span "visibility" at bounding box center [201, 228] width 23 height 23
